Goal: Find specific fact: Find contact information

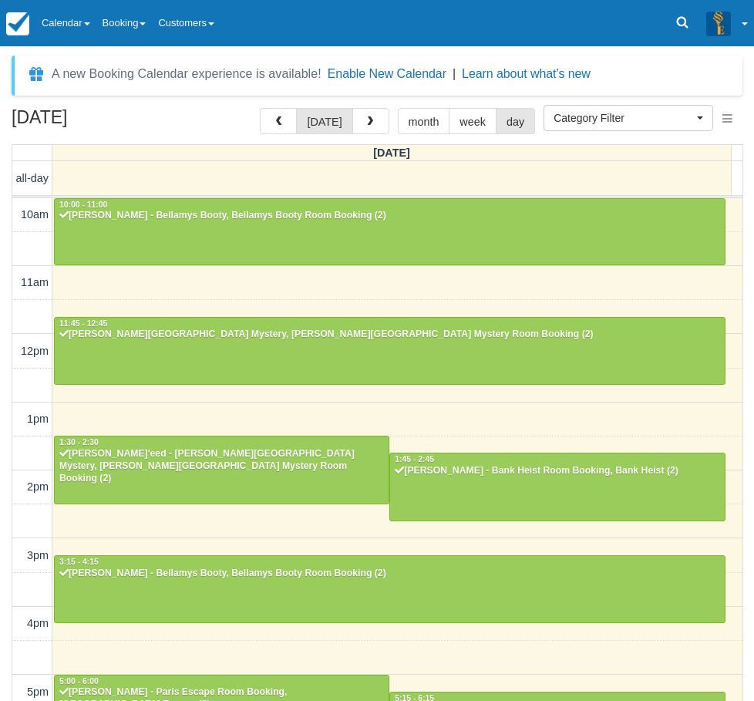
select select
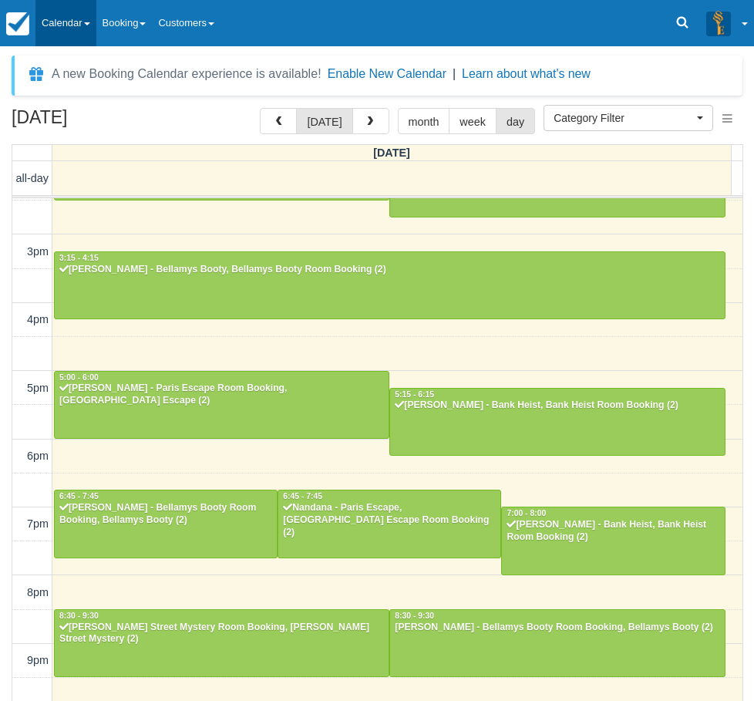
click at [66, 35] on link "Calendar" at bounding box center [65, 23] width 61 height 46
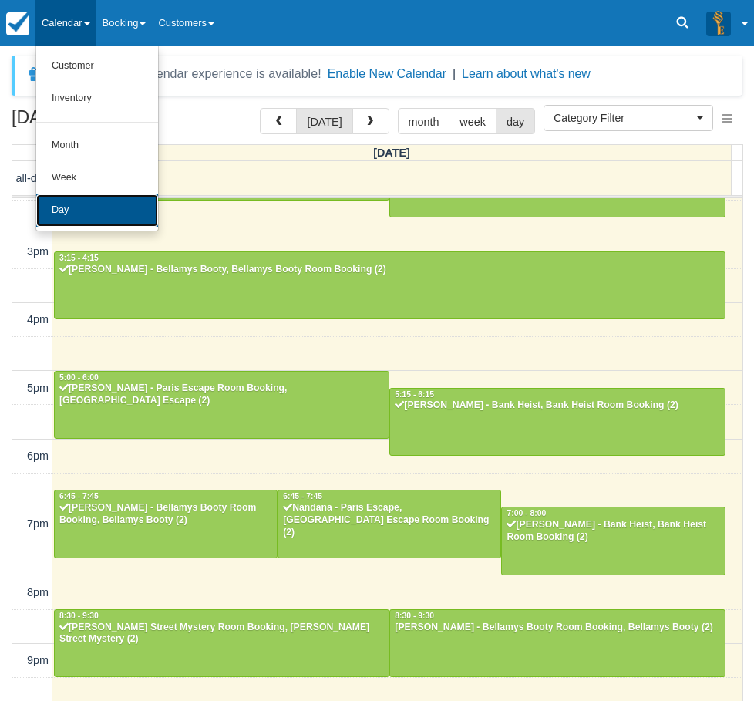
click at [69, 205] on link "Day" at bounding box center [97, 210] width 122 height 32
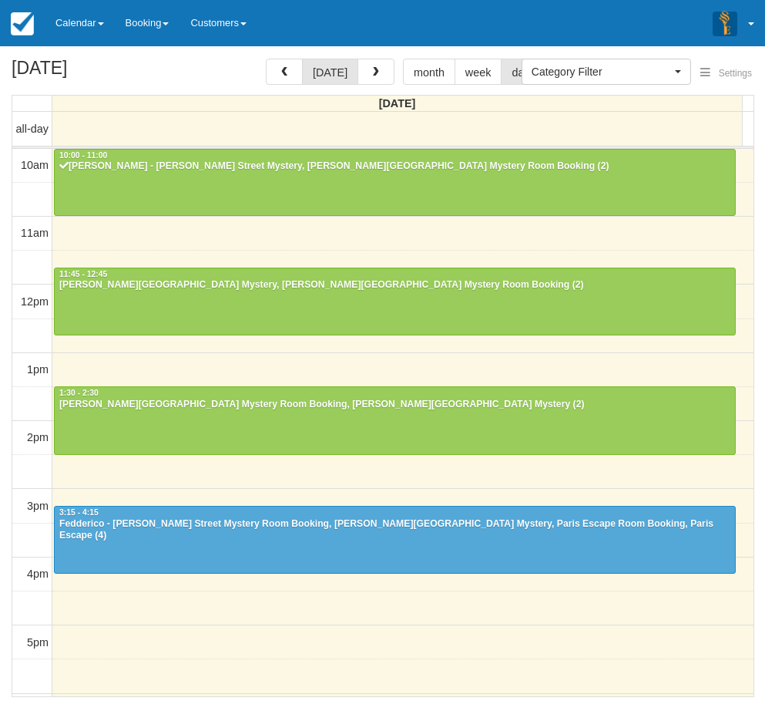
select select
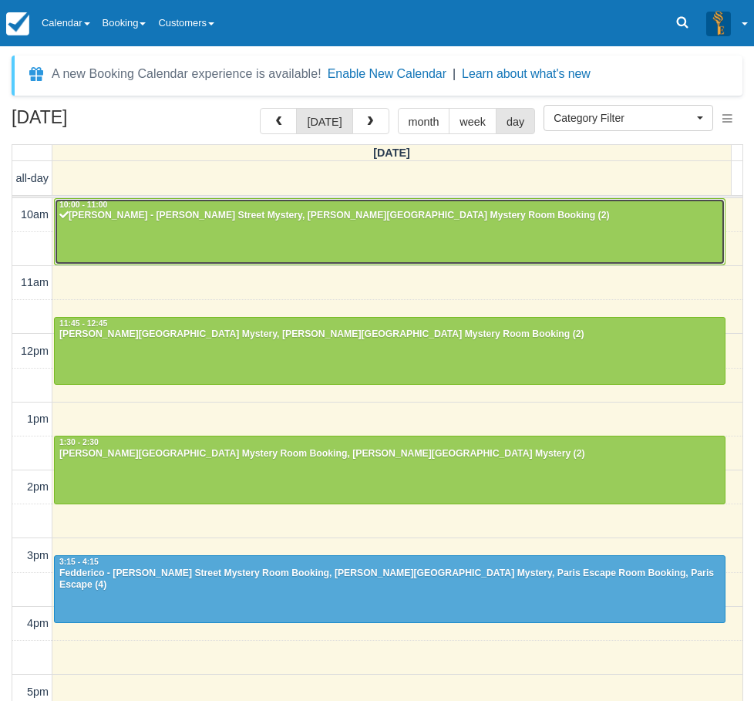
click at [221, 216] on div "[PERSON_NAME] - [PERSON_NAME] Street Mystery, [PERSON_NAME][GEOGRAPHIC_DATA] My…" at bounding box center [390, 216] width 662 height 12
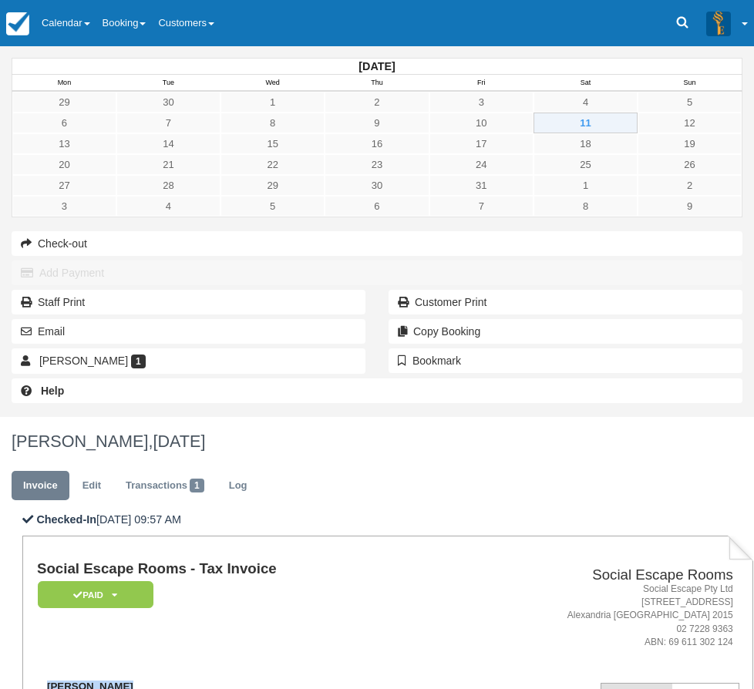
drag, startPoint x: 324, startPoint y: 315, endPoint x: 243, endPoint y: 316, distance: 80.9
click at [243, 681] on div "Daniel Nguyen daniel@finhub.net.au 0430 111 188" at bounding box center [251, 698] width 429 height 35
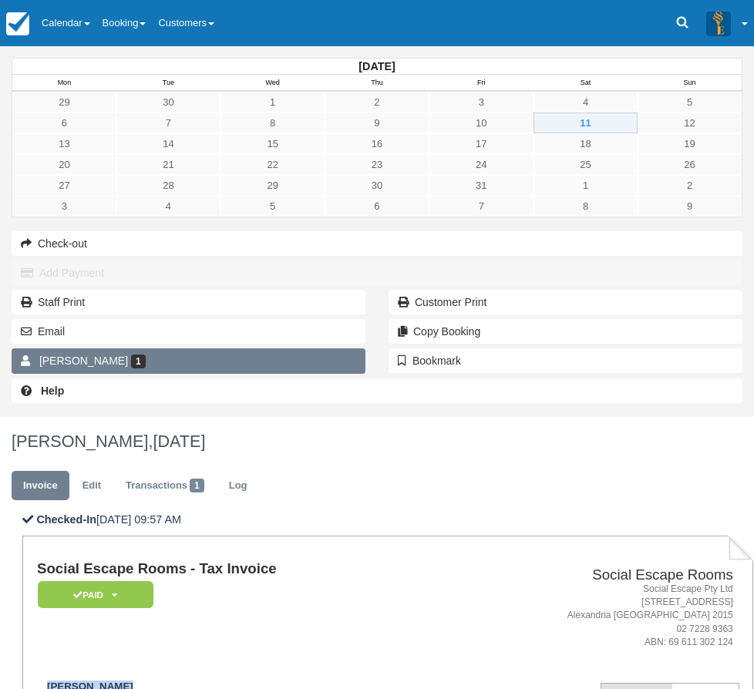
copy strong "Daniel Nguyen"
